Goal: Obtain resource: Download file/media

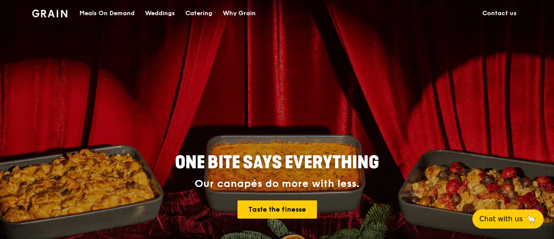
click at [204, 11] on div "Catering" at bounding box center [198, 13] width 27 height 26
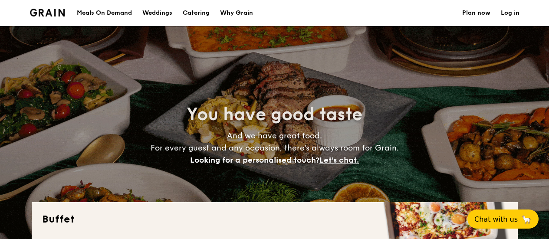
select select
click at [111, 15] on div "Meals On Demand" at bounding box center [104, 13] width 55 height 26
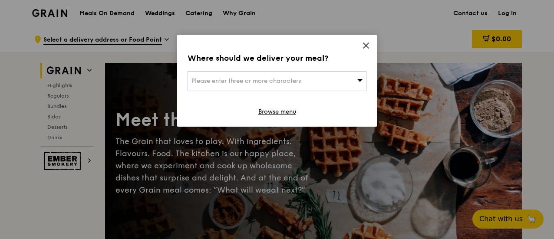
click at [365, 43] on icon at bounding box center [366, 46] width 8 height 8
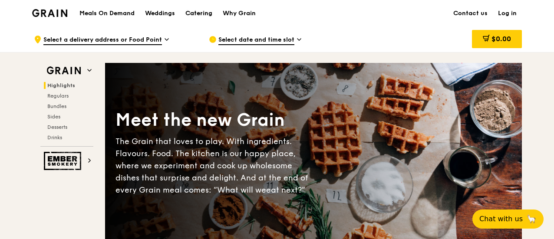
click at [207, 17] on div "Catering" at bounding box center [198, 13] width 27 height 26
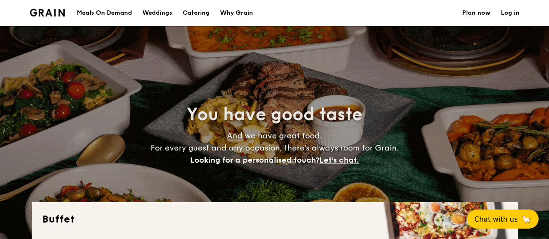
select select
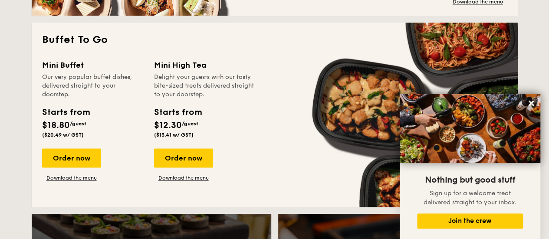
scroll to position [549, 0]
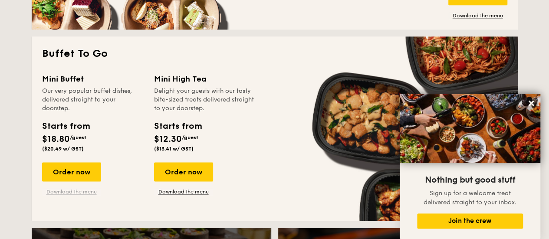
click at [78, 192] on link "Download the menu" at bounding box center [71, 191] width 59 height 7
